Goal: Task Accomplishment & Management: Use online tool/utility

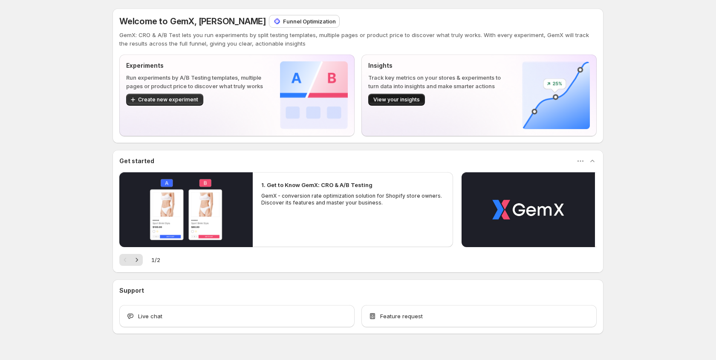
click at [398, 99] on span "View your insights" at bounding box center [396, 99] width 46 height 7
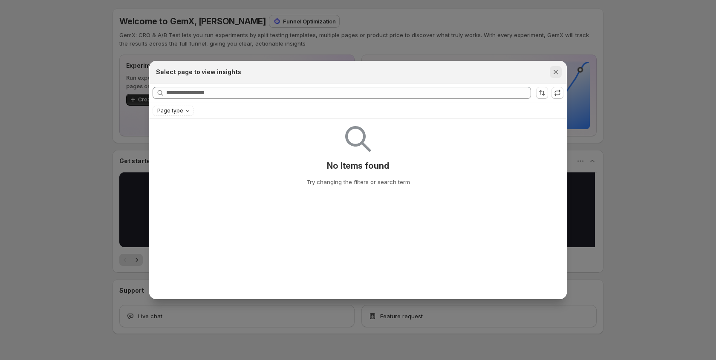
click at [554, 76] on icon "Close" at bounding box center [555, 72] width 9 height 9
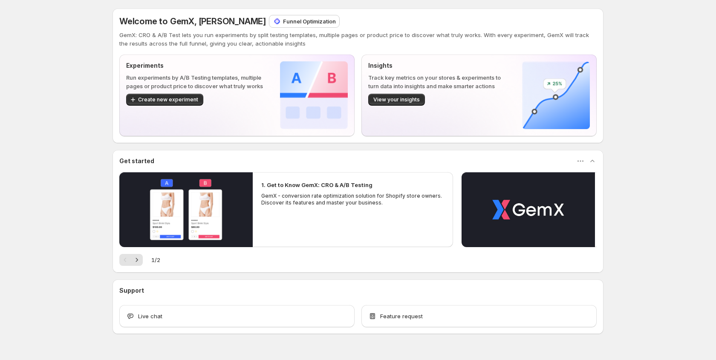
scroll to position [20, 0]
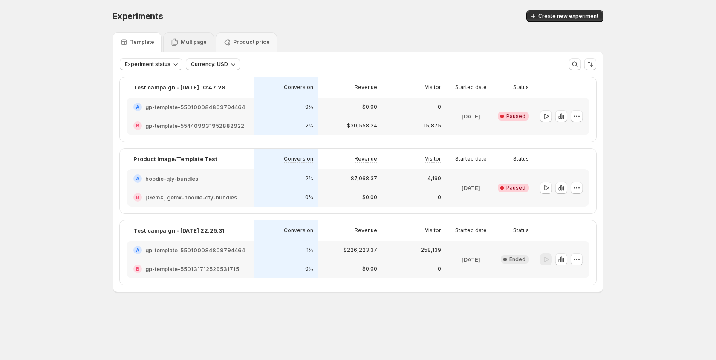
click at [181, 43] on p "Multipage" at bounding box center [194, 42] width 26 height 7
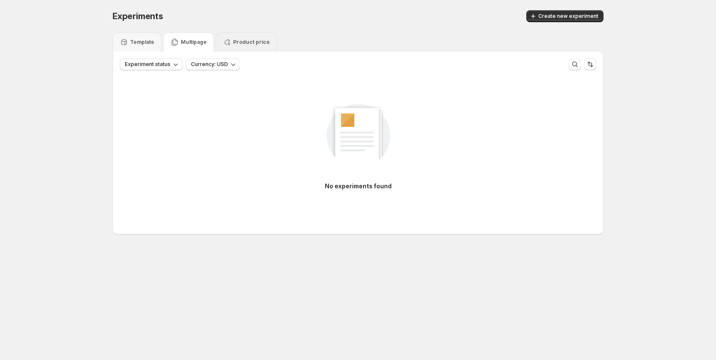
click at [238, 43] on p "Product price" at bounding box center [251, 42] width 37 height 7
click at [193, 42] on p "Multipage" at bounding box center [194, 42] width 26 height 7
click at [133, 43] on p "Template" at bounding box center [142, 42] width 24 height 7
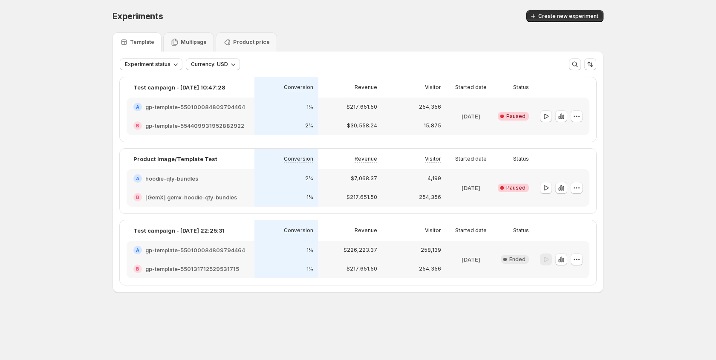
click at [167, 73] on div "Test campaign - [DATE] 10:47:28 Conversion Revenue Visitor Started date Status …" at bounding box center [358, 181] width 490 height 222
click at [168, 67] on span "Experiment status" at bounding box center [148, 64] width 46 height 7
click at [159, 82] on div "Live Live" at bounding box center [158, 82] width 77 height 14
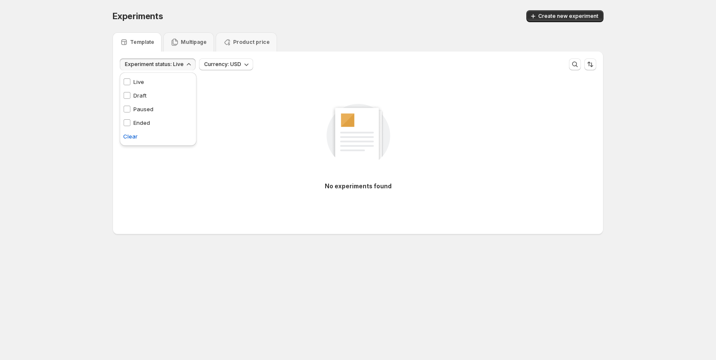
click at [317, 37] on div "Template Multipage Product price" at bounding box center [357, 41] width 491 height 19
